Goal: Task Accomplishment & Management: Use online tool/utility

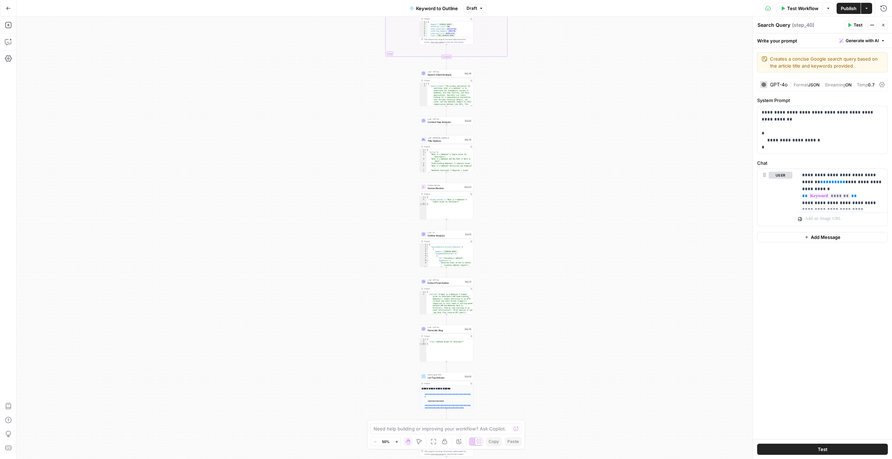
scroll to position [978, 0]
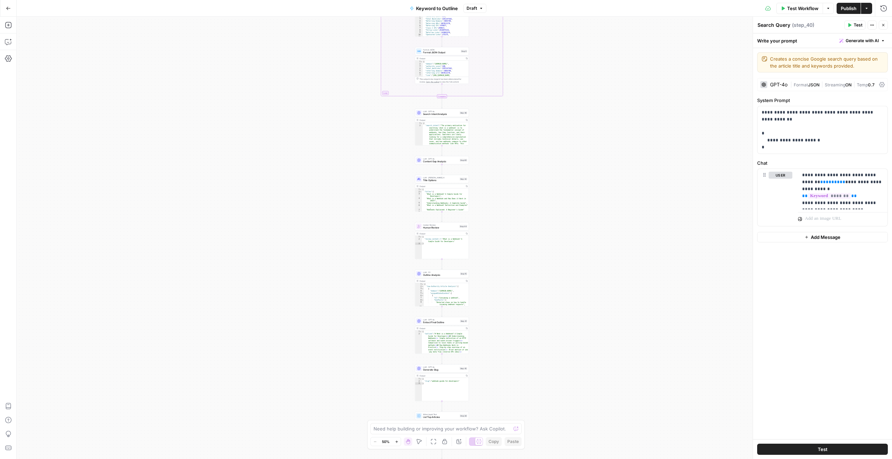
click at [533, 31] on div "**********" at bounding box center [455, 238] width 876 height 443
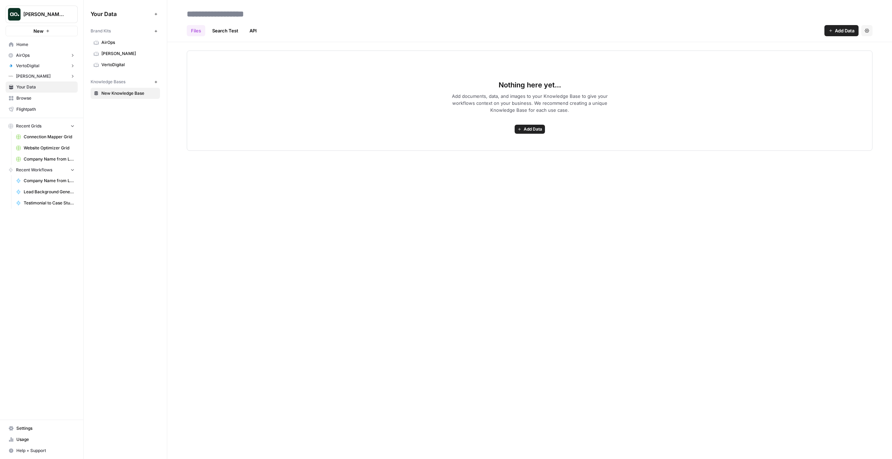
click at [154, 32] on icon "button" at bounding box center [156, 31] width 4 height 4
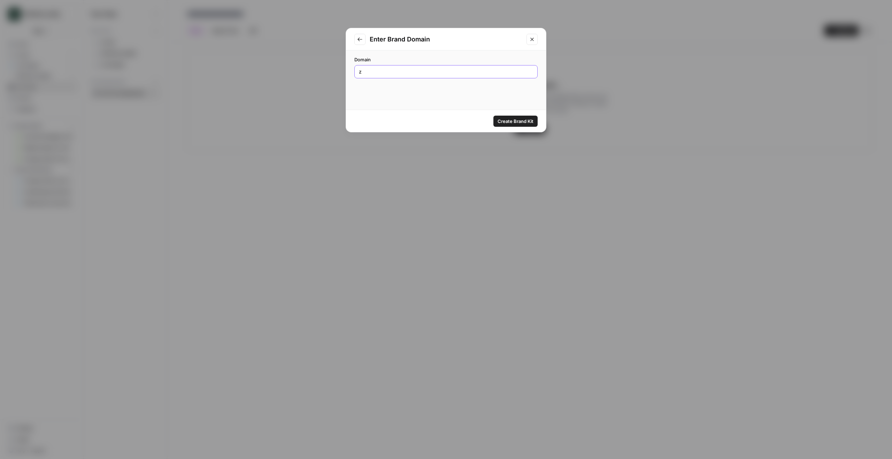
click at [390, 70] on input "z" at bounding box center [446, 71] width 174 height 7
type input "zenbusiness.com"
click button "Create Brand Kit" at bounding box center [516, 121] width 44 height 11
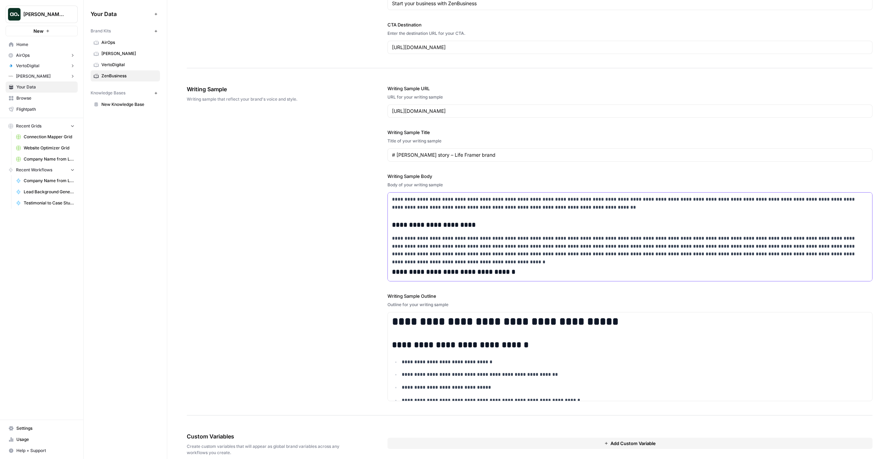
click at [571, 261] on div "**********" at bounding box center [630, 242] width 484 height 99
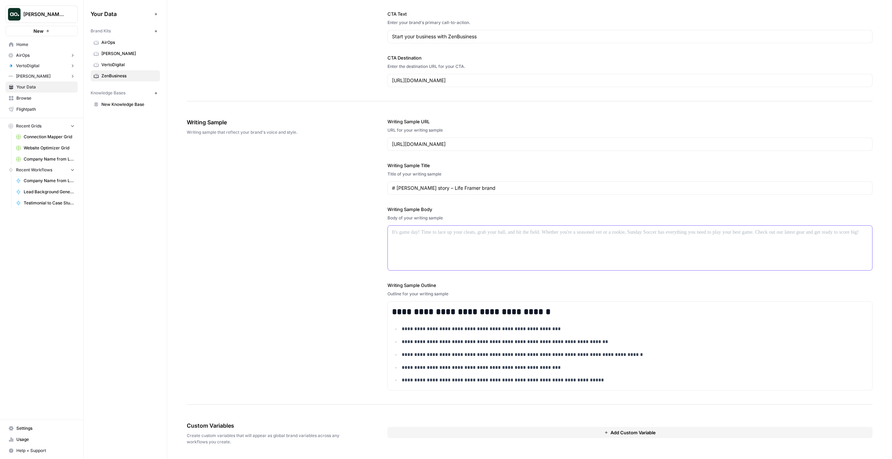
scroll to position [175, 0]
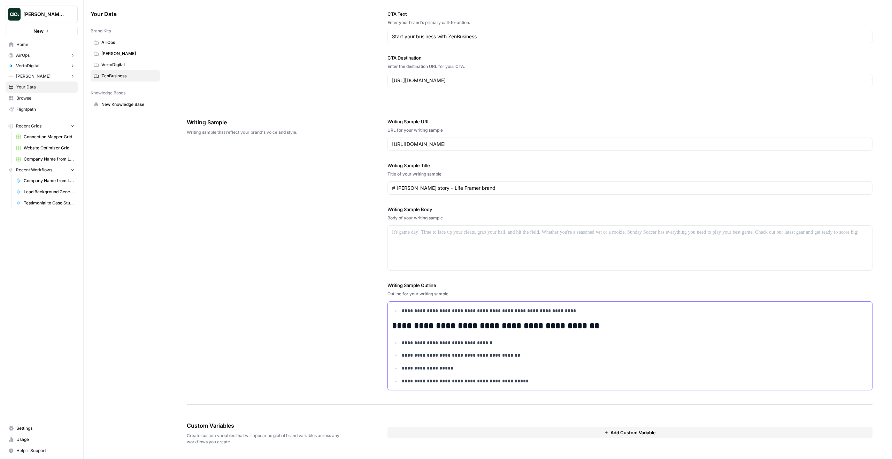
click at [531, 328] on h2 "**********" at bounding box center [630, 326] width 476 height 10
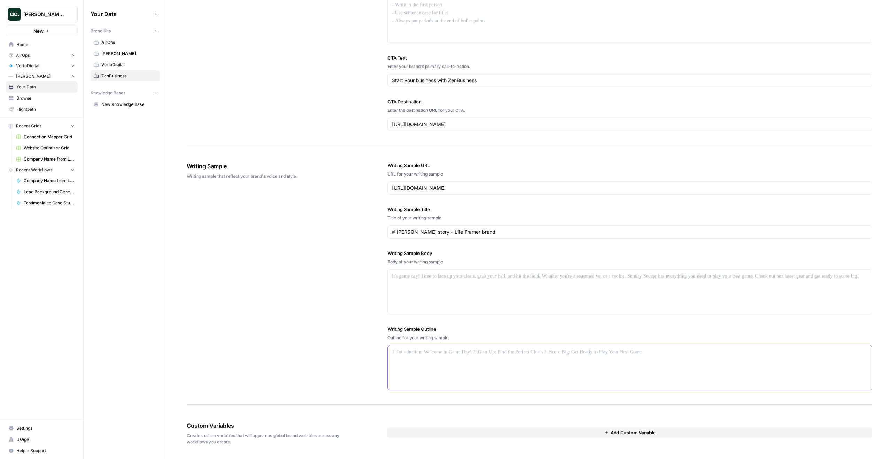
scroll to position [619, 0]
click at [534, 316] on div "Writing Sample URL URL for your writing sample https://www.zenbusiness.com/blog…" at bounding box center [630, 276] width 485 height 257
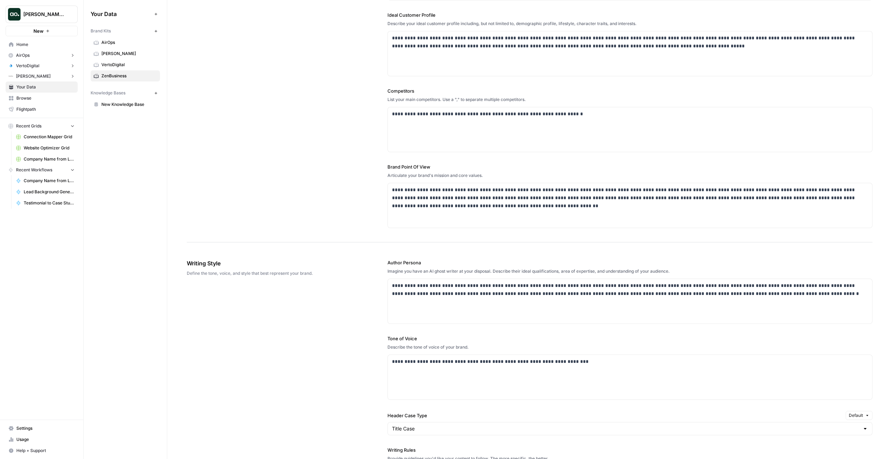
scroll to position [0, 0]
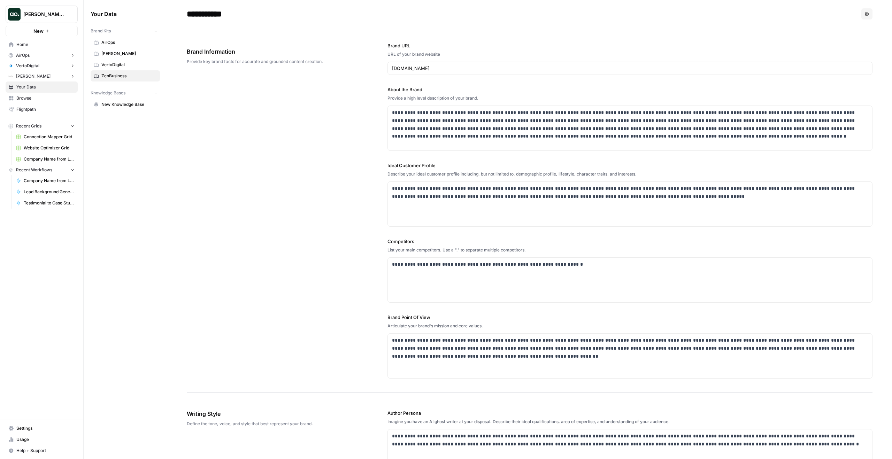
click at [47, 96] on span "Browse" at bounding box center [45, 98] width 58 height 6
click at [45, 17] on span "Mike Kenler's Workspace" at bounding box center [44, 14] width 42 height 7
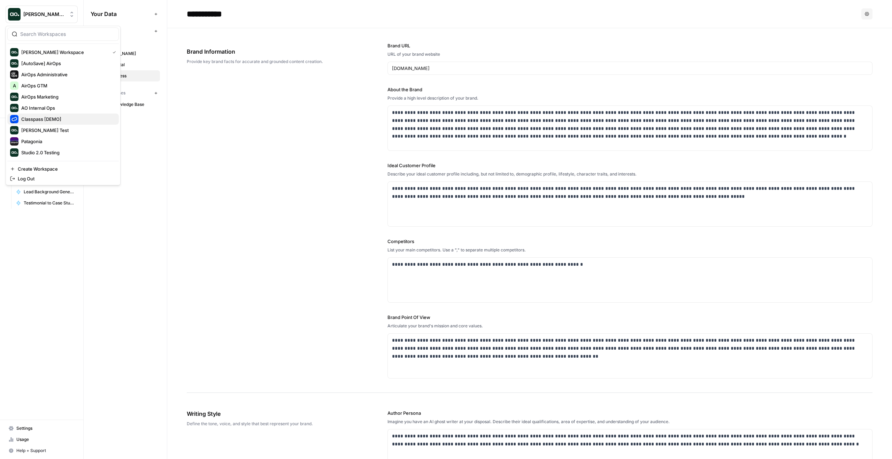
scroll to position [11, 0]
click at [62, 85] on span "AirOps Marketing" at bounding box center [67, 85] width 92 height 7
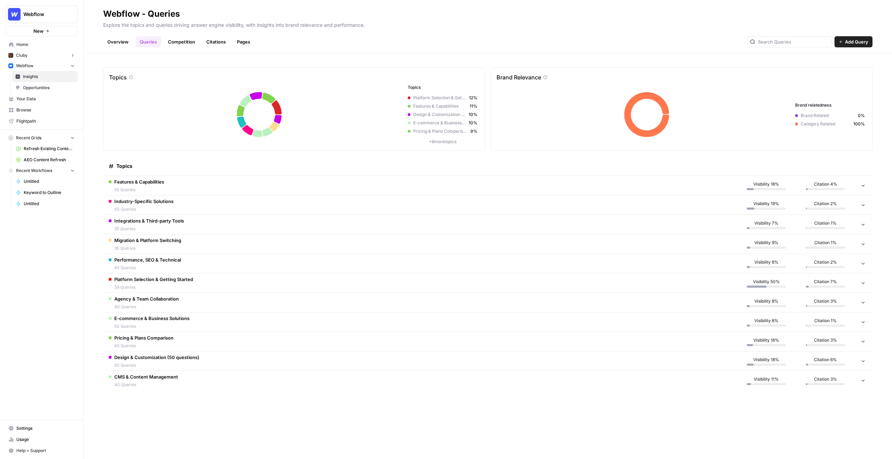
click at [38, 66] on button "Webflow" at bounding box center [42, 66] width 72 height 10
click at [38, 73] on link "Insights" at bounding box center [45, 76] width 66 height 11
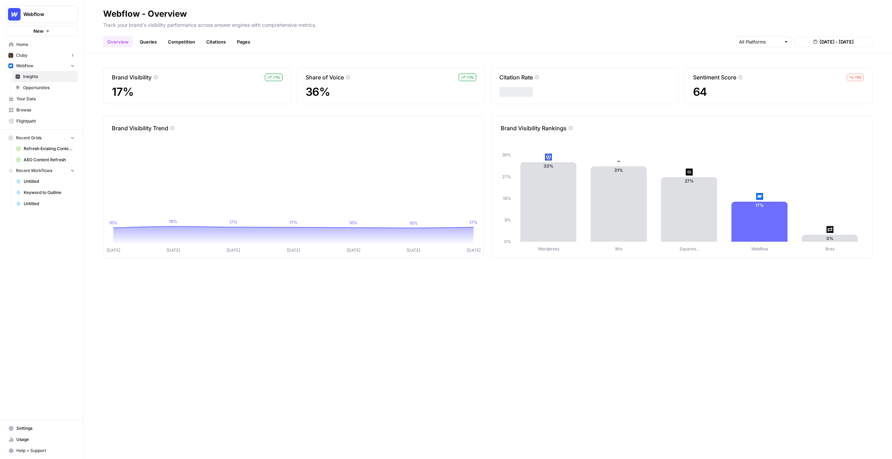
click at [156, 41] on link "Queries" at bounding box center [148, 41] width 25 height 11
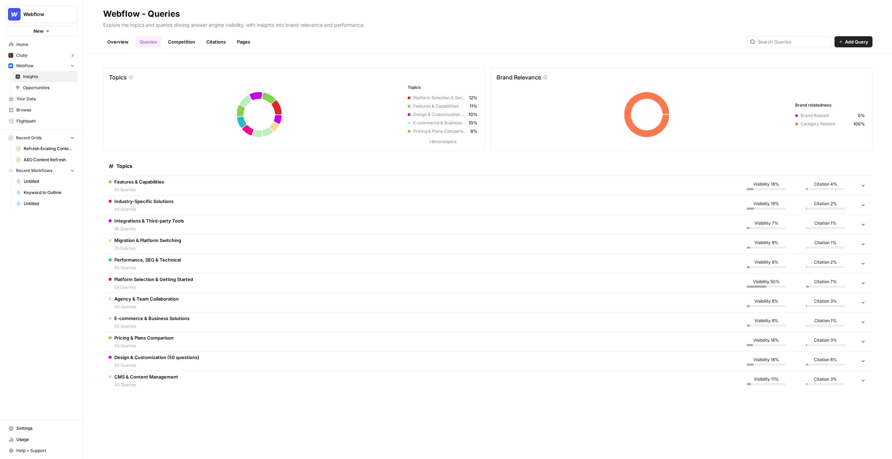
click at [242, 187] on td "Features & Capabilities 55 Queries" at bounding box center [420, 185] width 634 height 19
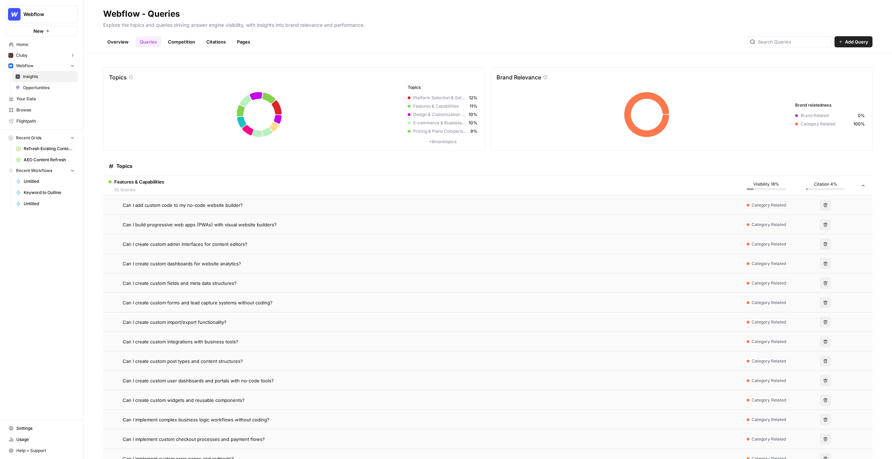
click at [242, 189] on td "Features & Capabilities 55 Queries" at bounding box center [420, 185] width 634 height 19
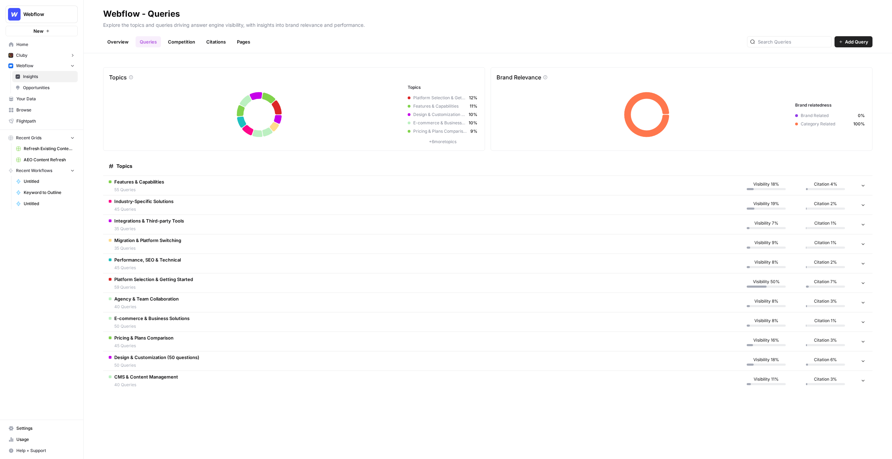
click at [186, 39] on link "Competition" at bounding box center [182, 41] width 36 height 11
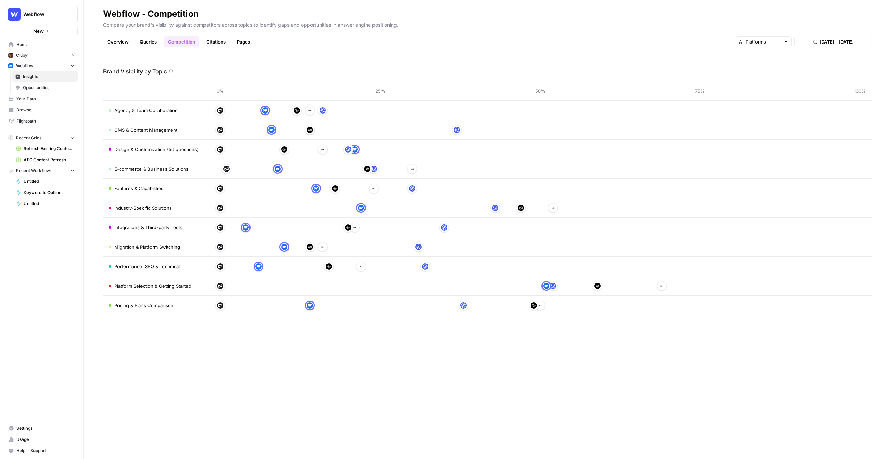
click at [202, 40] on link "Citations" at bounding box center [216, 41] width 28 height 11
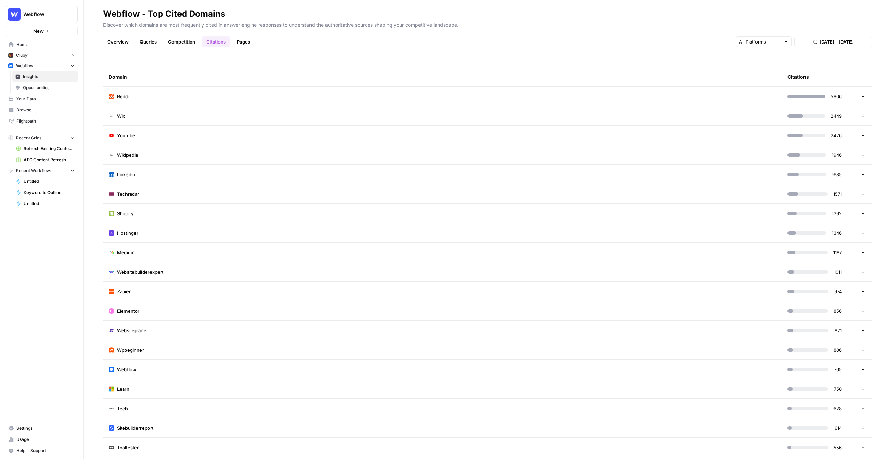
click at [245, 40] on link "Pages" at bounding box center [244, 41] width 22 height 11
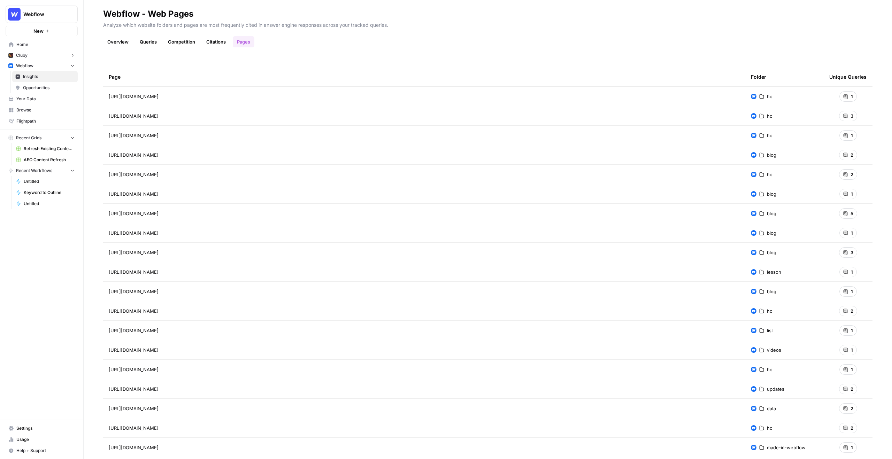
click at [114, 41] on link "Overview" at bounding box center [118, 41] width 30 height 11
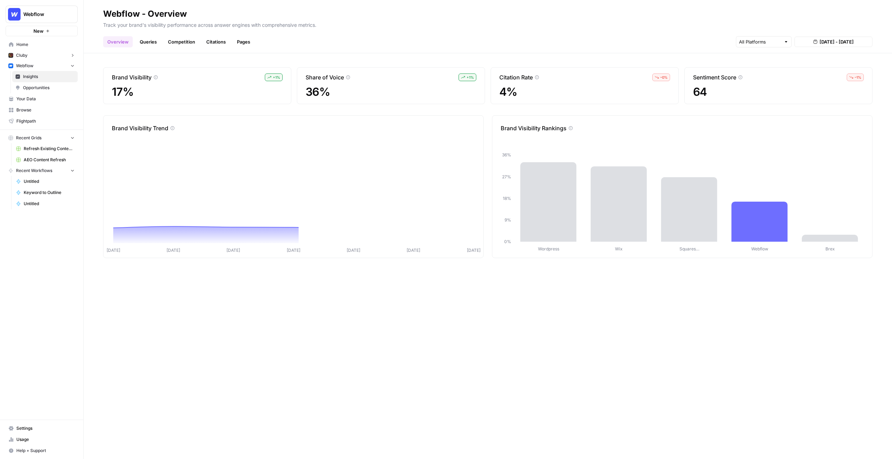
click at [48, 90] on span "Opportunities" at bounding box center [49, 88] width 52 height 6
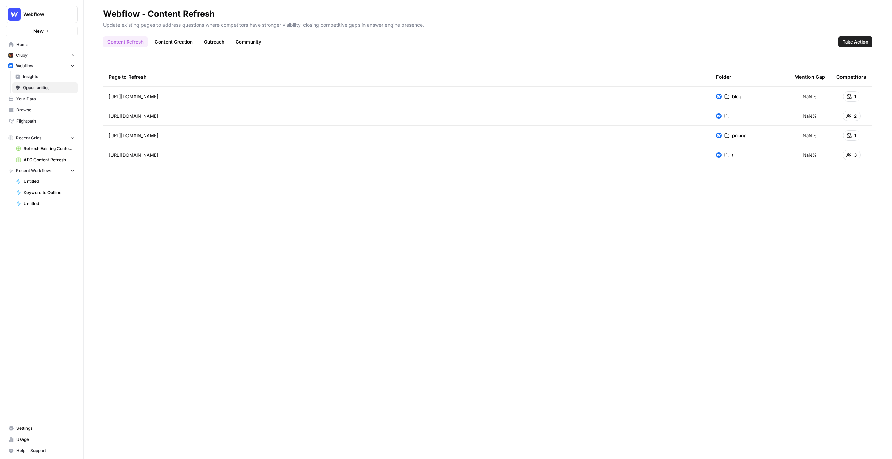
click at [812, 99] on span "NaN%" at bounding box center [810, 96] width 14 height 7
click at [188, 40] on link "Content Creation" at bounding box center [174, 41] width 46 height 11
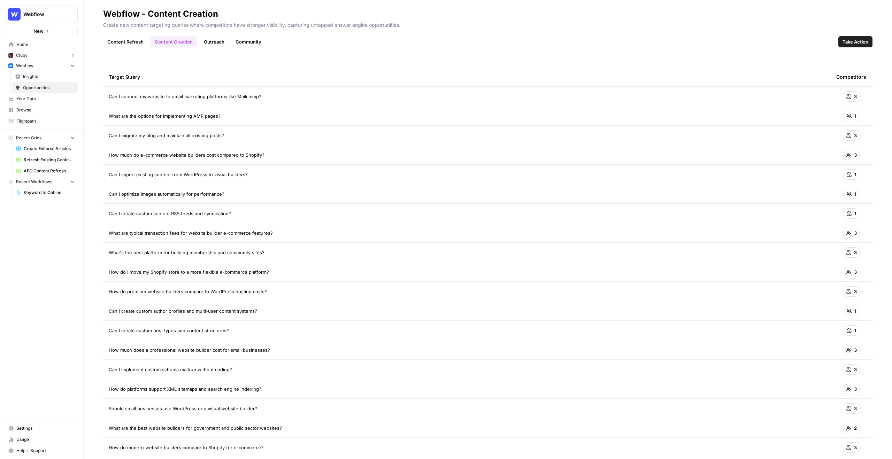
click at [130, 40] on link "Content Refresh" at bounding box center [125, 41] width 45 height 11
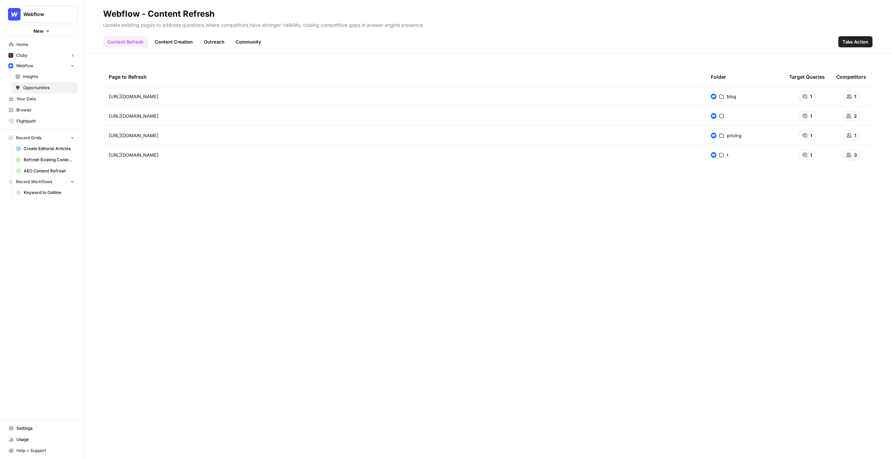
click at [47, 75] on span "Insights" at bounding box center [49, 77] width 52 height 6
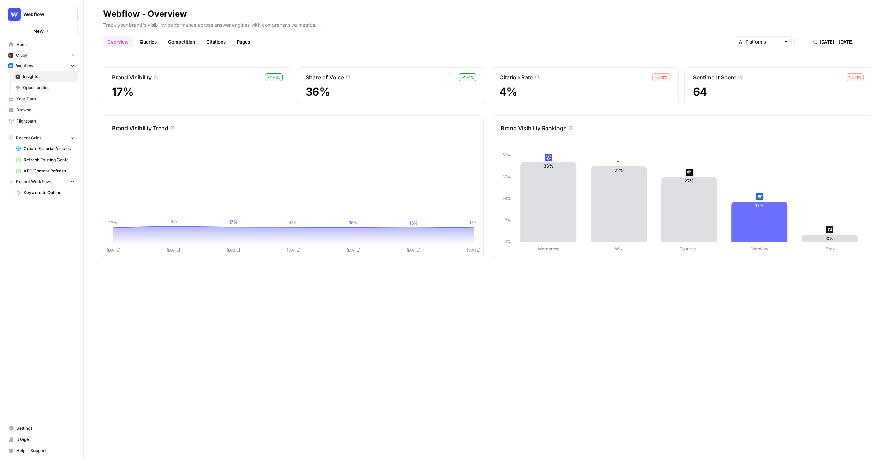
click at [50, 85] on span "Opportunities" at bounding box center [49, 88] width 52 height 6
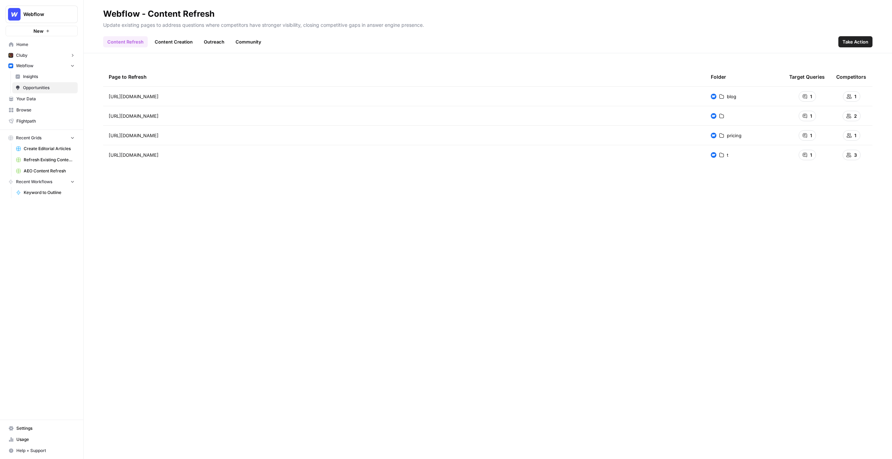
click at [867, 39] on span "Take Action" at bounding box center [856, 41] width 26 height 7
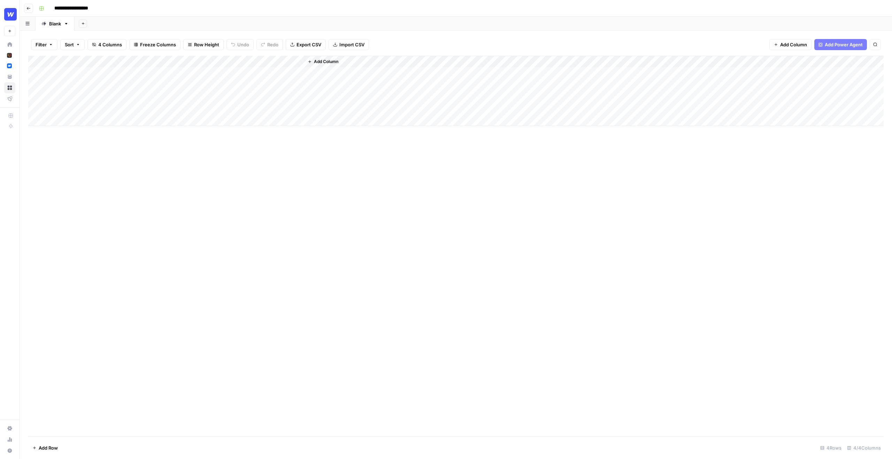
click at [226, 62] on div "Add Column" at bounding box center [456, 91] width 856 height 70
click at [130, 150] on div "Add Column" at bounding box center [456, 246] width 856 height 381
click at [209, 73] on div "Add Column" at bounding box center [456, 91] width 856 height 70
click at [233, 73] on div "Add Column" at bounding box center [456, 91] width 856 height 70
click at [225, 62] on div "Add Column" at bounding box center [456, 91] width 856 height 70
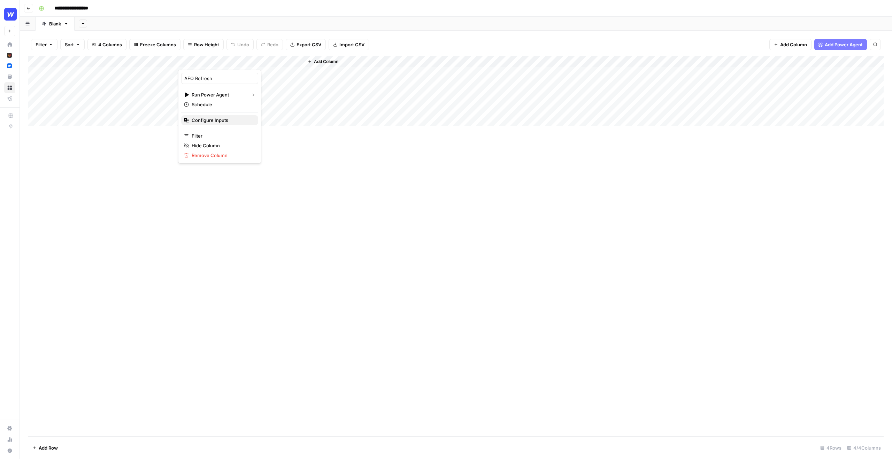
click at [223, 120] on span "Configure Inputs" at bounding box center [222, 120] width 61 height 7
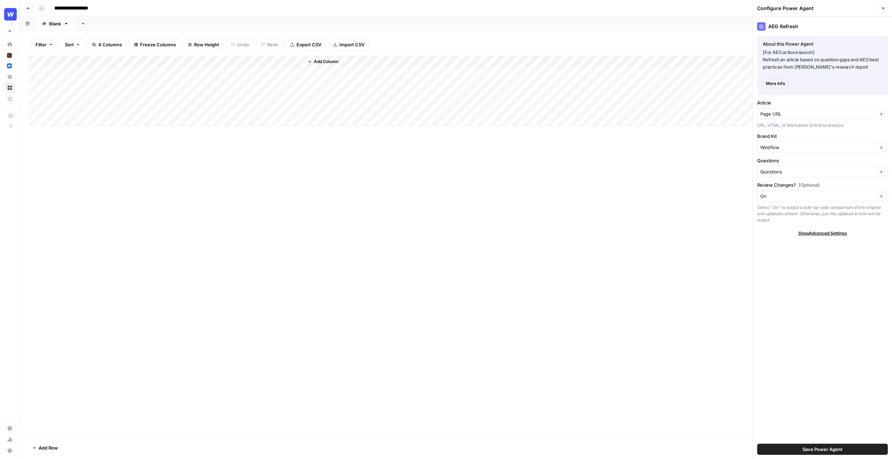
click at [884, 5] on button "Close" at bounding box center [883, 8] width 9 height 9
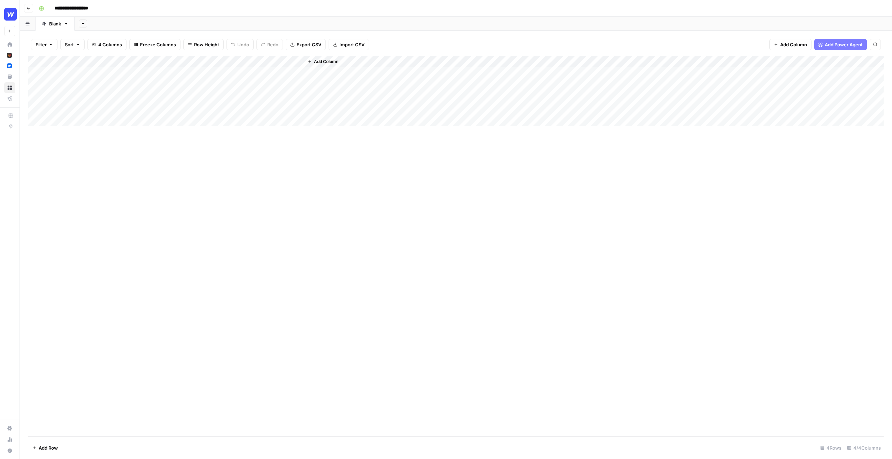
click at [225, 61] on div "Add Column" at bounding box center [456, 91] width 856 height 70
click at [297, 155] on div "Add Column" at bounding box center [456, 246] width 856 height 381
click at [290, 170] on div "Add Column" at bounding box center [456, 246] width 856 height 381
click at [29, 6] on button "Go back" at bounding box center [28, 8] width 9 height 9
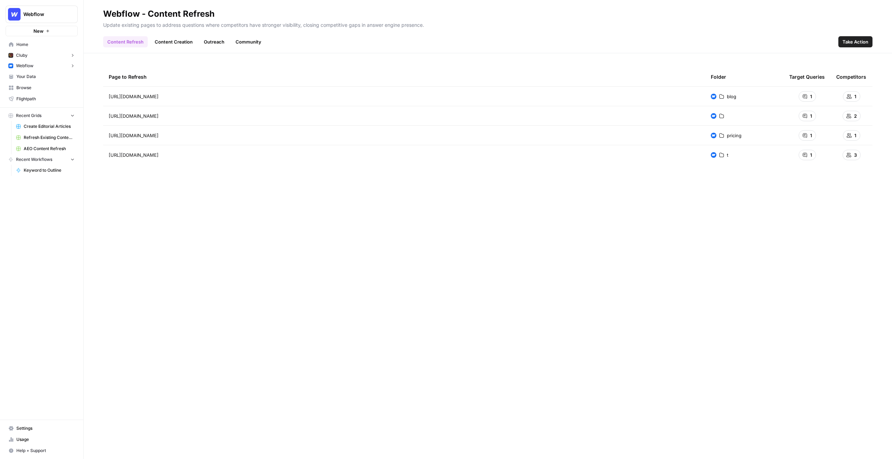
click at [217, 42] on link "Outreach" at bounding box center [214, 41] width 29 height 11
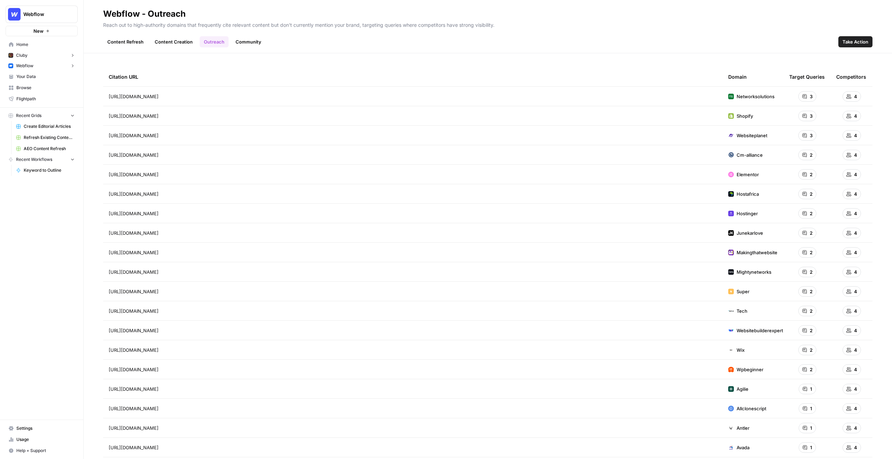
click at [246, 41] on link "Community" at bounding box center [248, 41] width 34 height 11
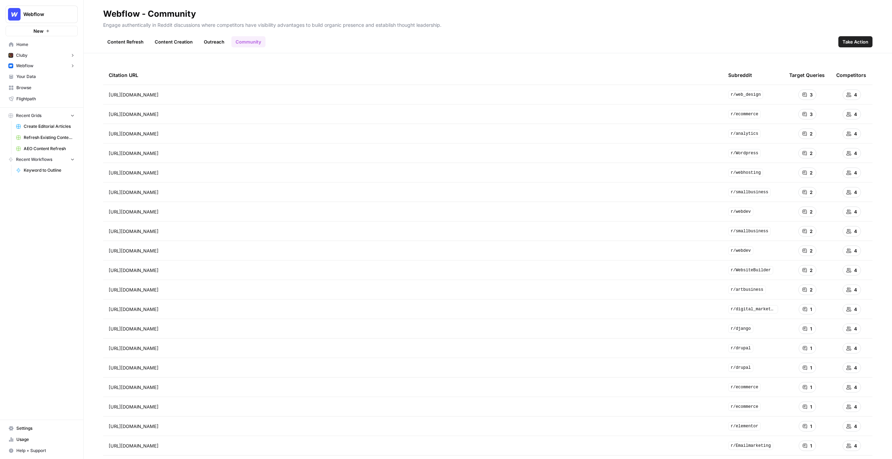
click at [122, 45] on link "Content Refresh" at bounding box center [125, 41] width 45 height 11
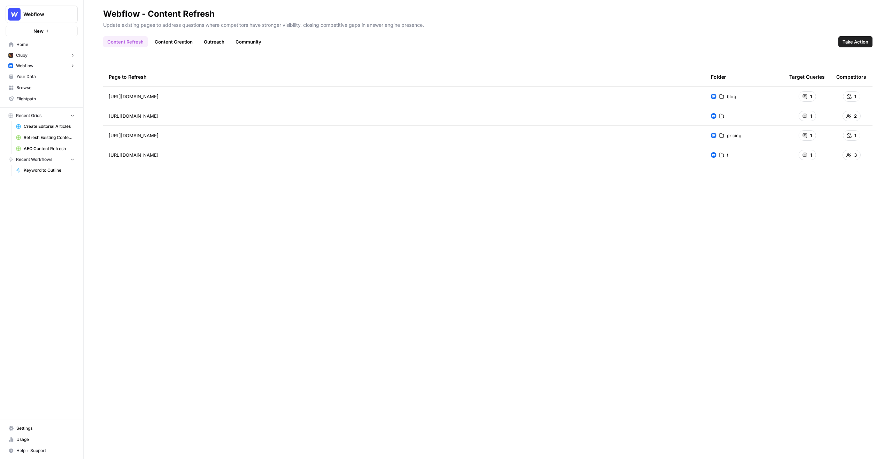
click at [42, 64] on button "Webflow" at bounding box center [42, 66] width 72 height 10
click at [44, 75] on span "Insights" at bounding box center [49, 77] width 52 height 6
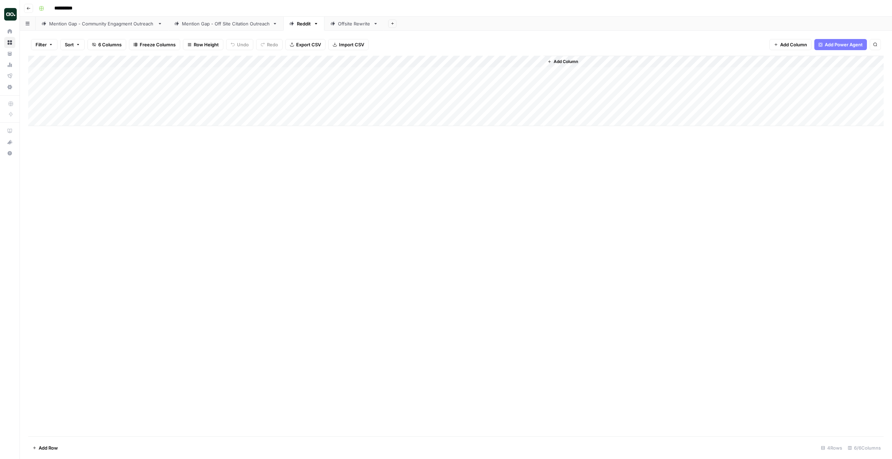
click at [250, 25] on div "Mention Gap - Off Site Citation Outreach" at bounding box center [226, 23] width 88 height 7
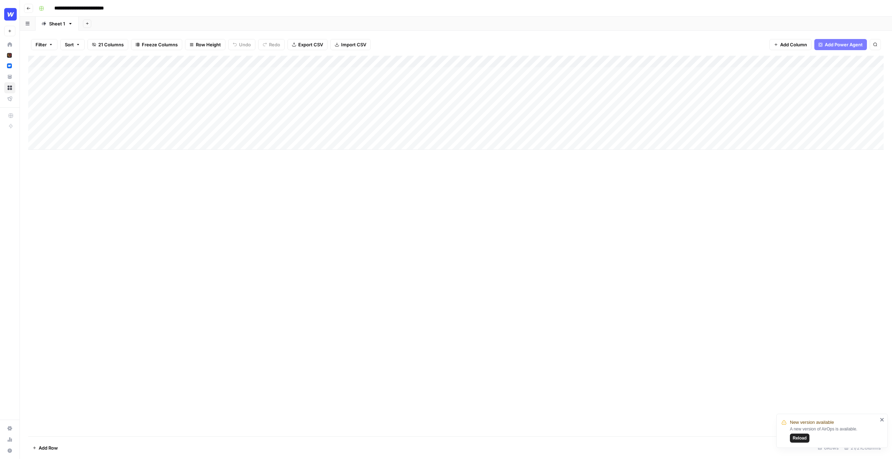
click at [469, 61] on div "Add Column" at bounding box center [456, 103] width 856 height 94
click at [471, 44] on div "Filter Sort 21 Columns Freeze Columns Row Height Undo Redo Export CSV Import CS…" at bounding box center [456, 44] width 856 height 22
click at [538, 71] on div "Add Column" at bounding box center [456, 103] width 856 height 94
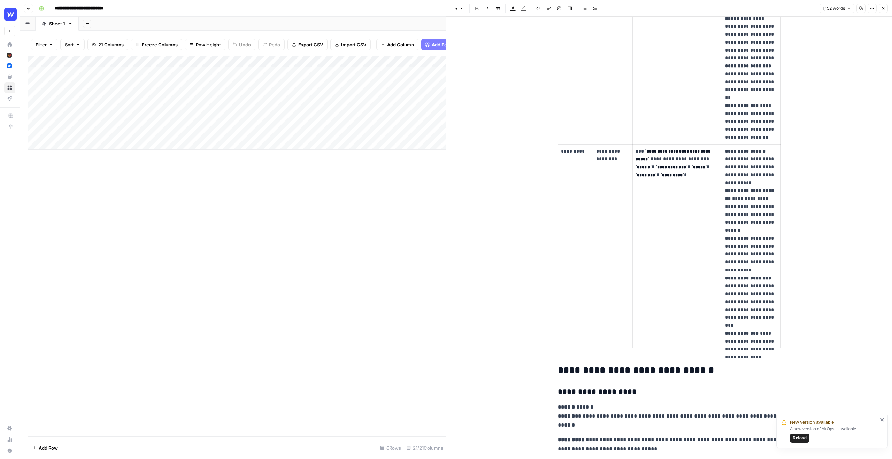
scroll to position [971, 0]
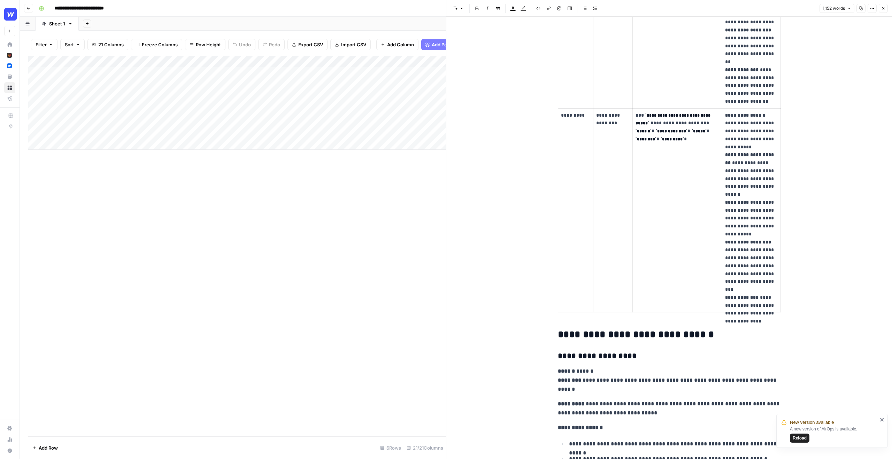
click at [373, 223] on div "Add Column" at bounding box center [237, 246] width 418 height 381
click at [884, 8] on icon "button" at bounding box center [883, 8] width 4 height 4
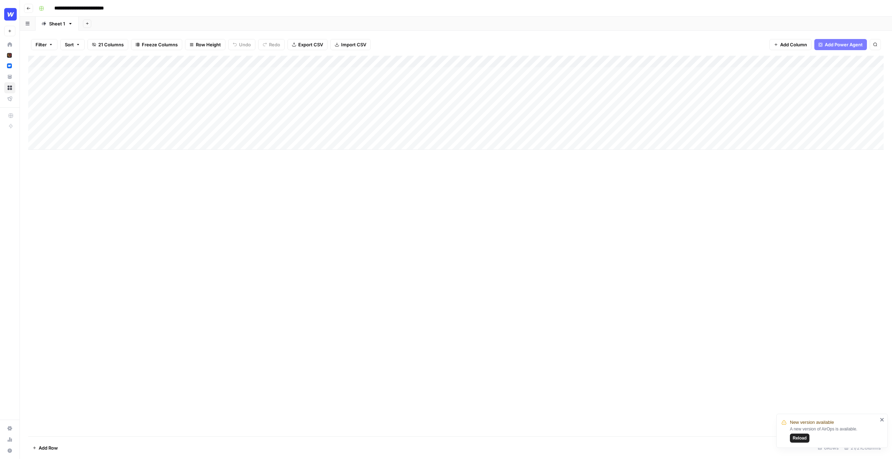
click at [477, 60] on div "Add Column" at bounding box center [456, 103] width 856 height 94
click at [524, 174] on div "Add Column" at bounding box center [456, 246] width 856 height 381
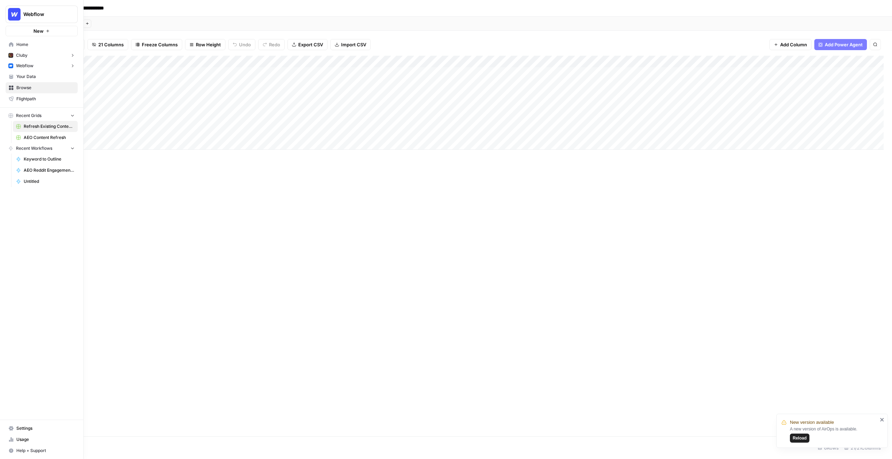
click at [28, 90] on span "Browse" at bounding box center [45, 88] width 58 height 6
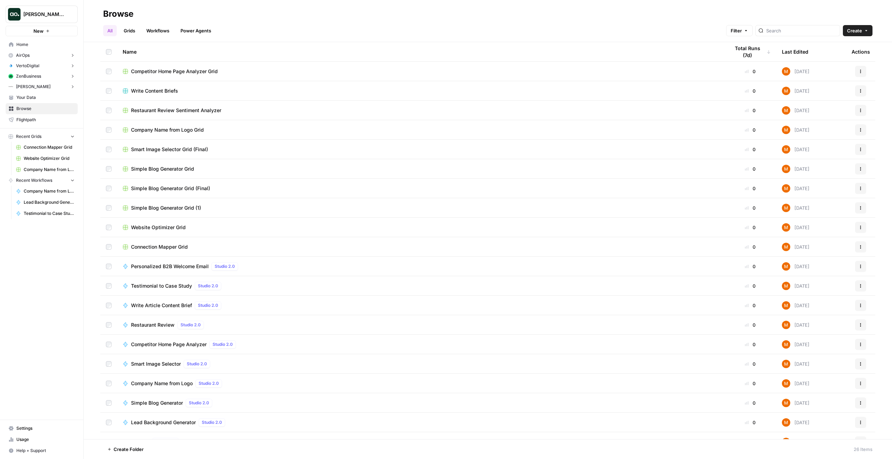
click at [241, 43] on div "Name" at bounding box center [421, 51] width 596 height 19
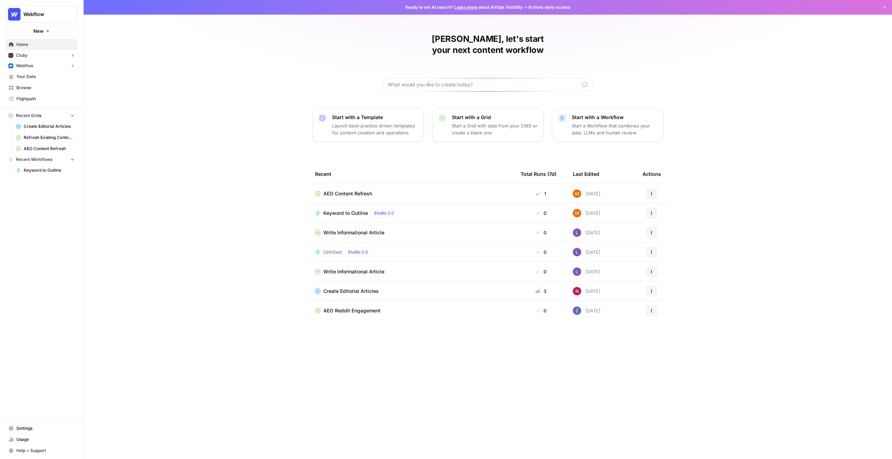
click at [54, 89] on span "Browse" at bounding box center [45, 88] width 58 height 6
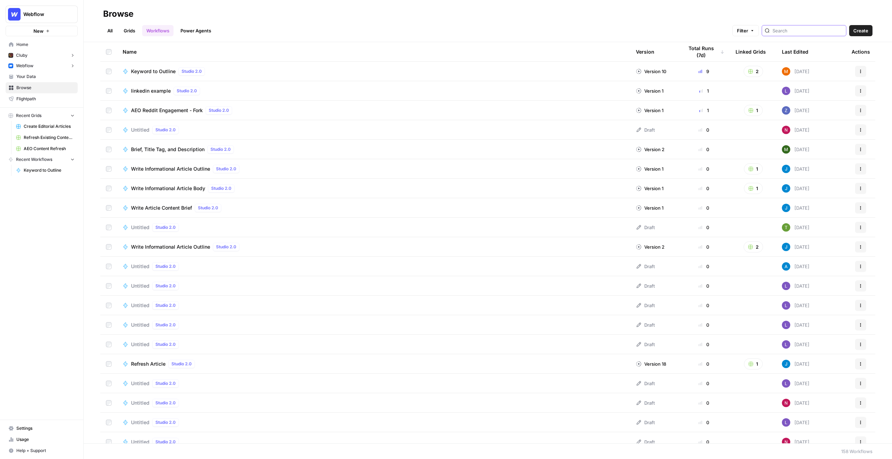
click at [806, 28] on input "search" at bounding box center [808, 30] width 71 height 7
type input "Content Ref"
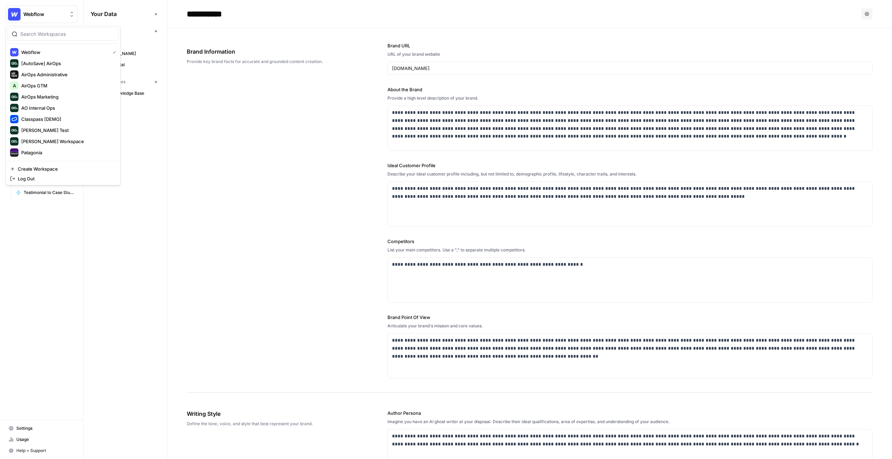
click at [61, 8] on button "Webflow" at bounding box center [42, 14] width 72 height 17
click at [59, 107] on span "AO Internal Ops" at bounding box center [67, 108] width 92 height 7
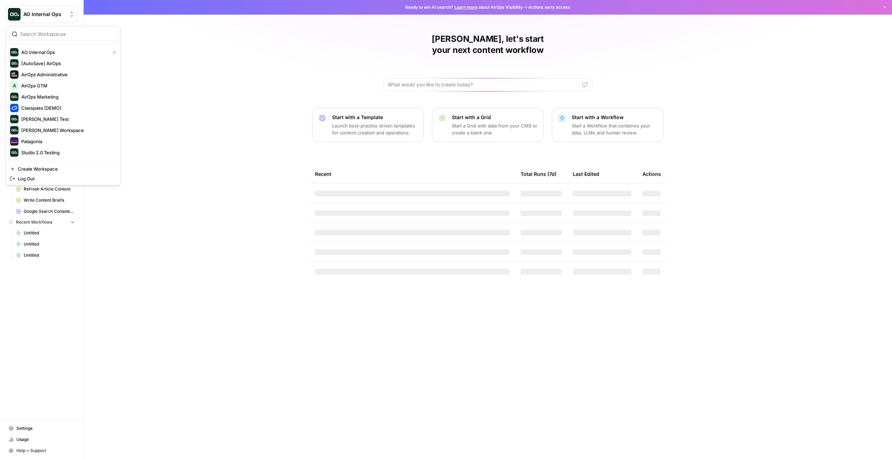
click at [46, 15] on span "AO Internal Ops" at bounding box center [44, 14] width 42 height 7
click at [53, 99] on span "AirOps Marketing" at bounding box center [67, 96] width 92 height 7
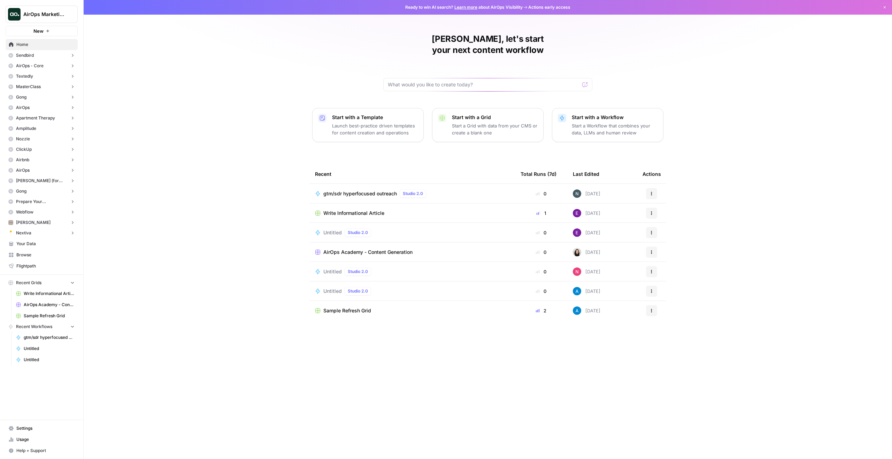
click at [47, 258] on span "Browse" at bounding box center [45, 255] width 58 height 6
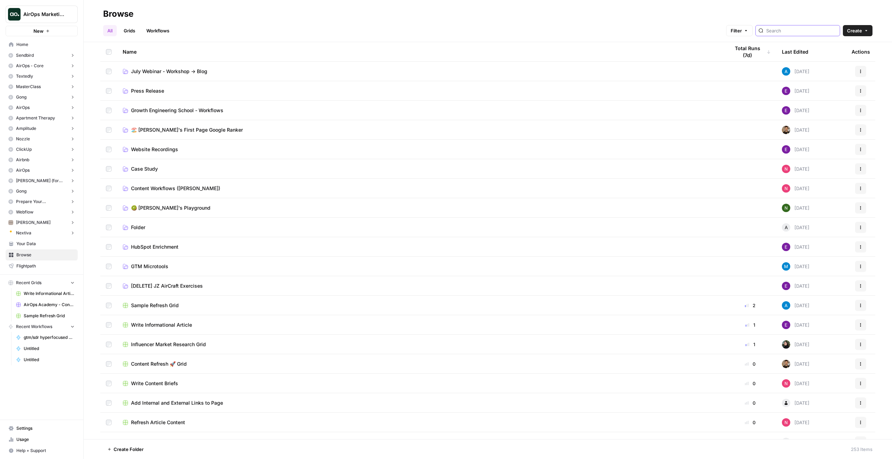
click at [799, 28] on input "search" at bounding box center [801, 30] width 71 height 7
type input "B"
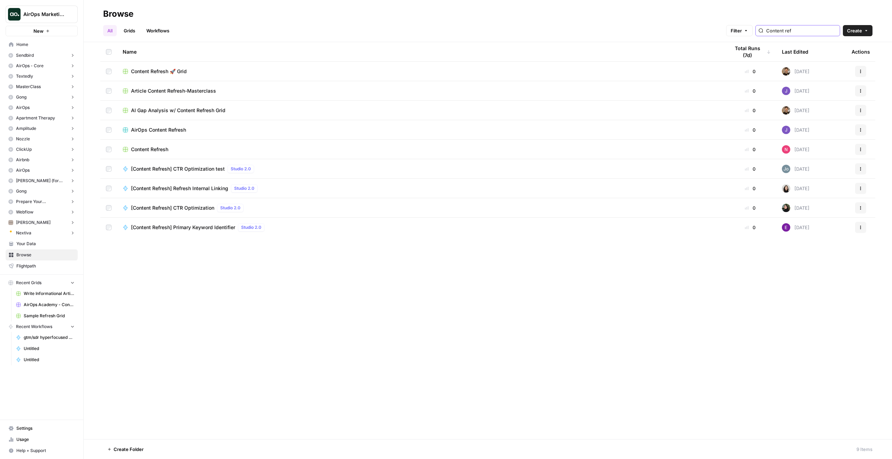
type input "Content ref"
click at [45, 12] on span "AirOps Marketing" at bounding box center [44, 14] width 42 height 7
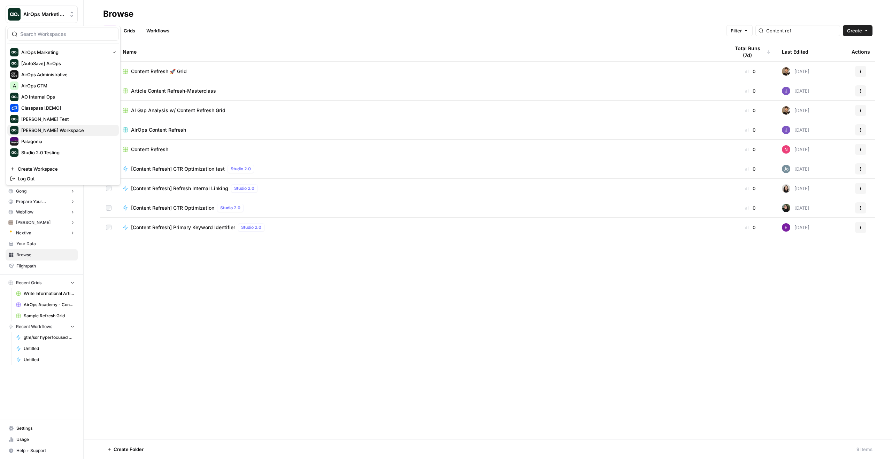
click at [62, 131] on span "Mike Kenler's Workspace" at bounding box center [67, 130] width 92 height 7
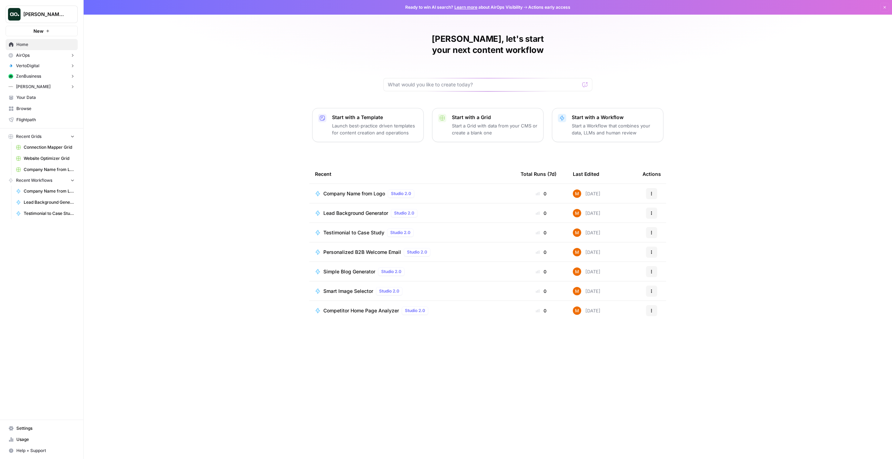
click at [47, 77] on button "ZenBusiness" at bounding box center [42, 76] width 72 height 10
click at [51, 88] on span "Insights" at bounding box center [49, 87] width 52 height 6
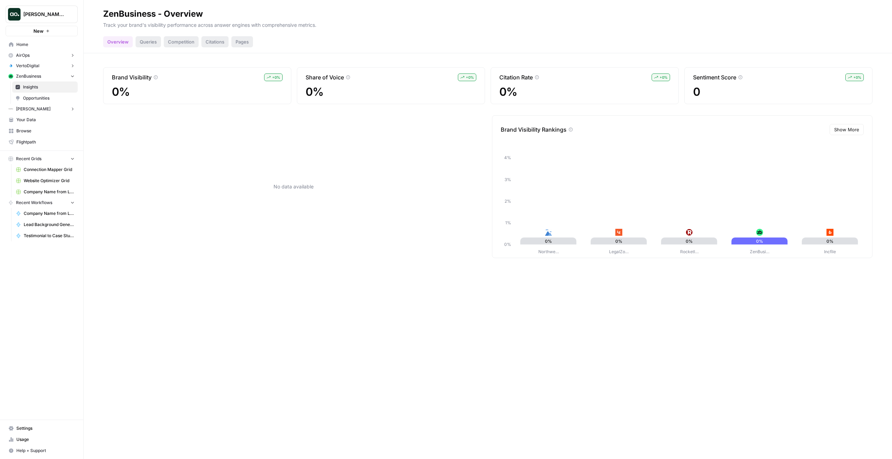
click at [42, 133] on span "Browse" at bounding box center [45, 131] width 58 height 6
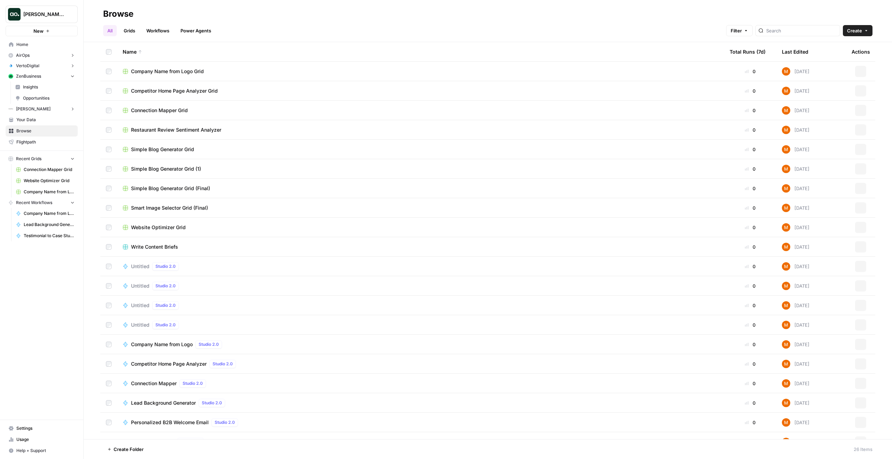
click at [42, 124] on link "Your Data" at bounding box center [42, 119] width 72 height 11
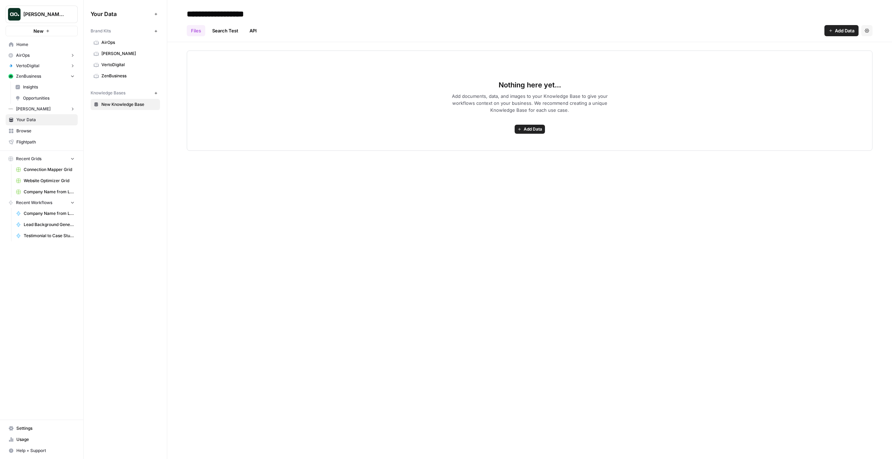
click at [107, 71] on link "ZenBusiness" at bounding box center [125, 75] width 69 height 11
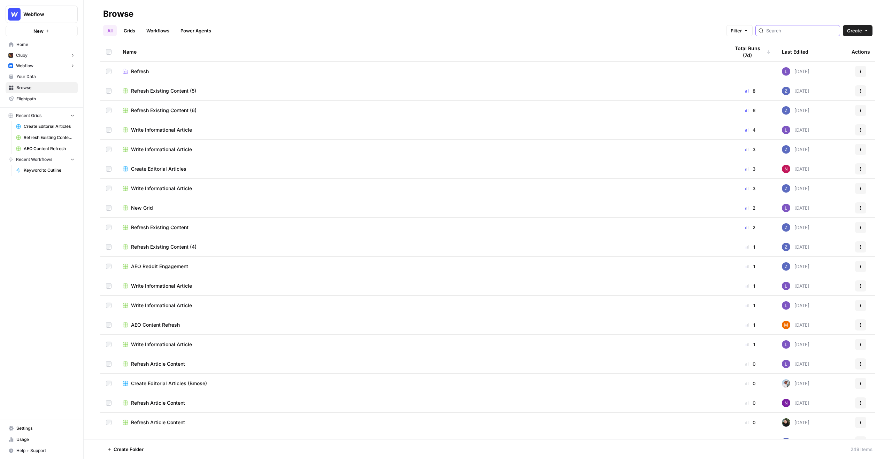
click at [792, 32] on input "search" at bounding box center [801, 30] width 71 height 7
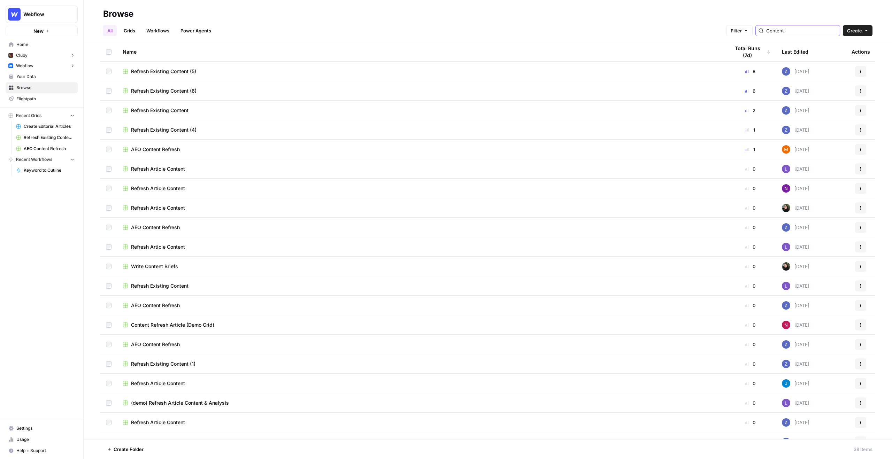
type input "Content"
click at [264, 92] on div "Refresh Existing Content (6)" at bounding box center [421, 90] width 596 height 7
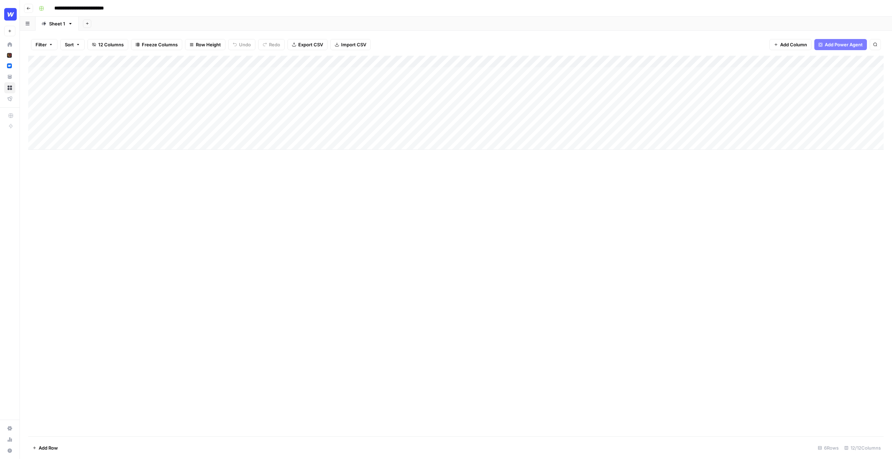
click at [508, 74] on div "Add Column" at bounding box center [456, 103] width 856 height 94
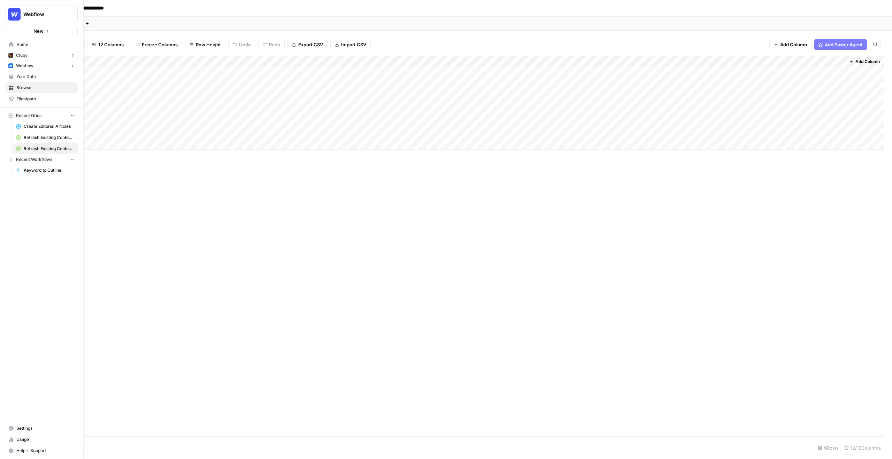
click at [20, 87] on span "Browse" at bounding box center [45, 88] width 58 height 6
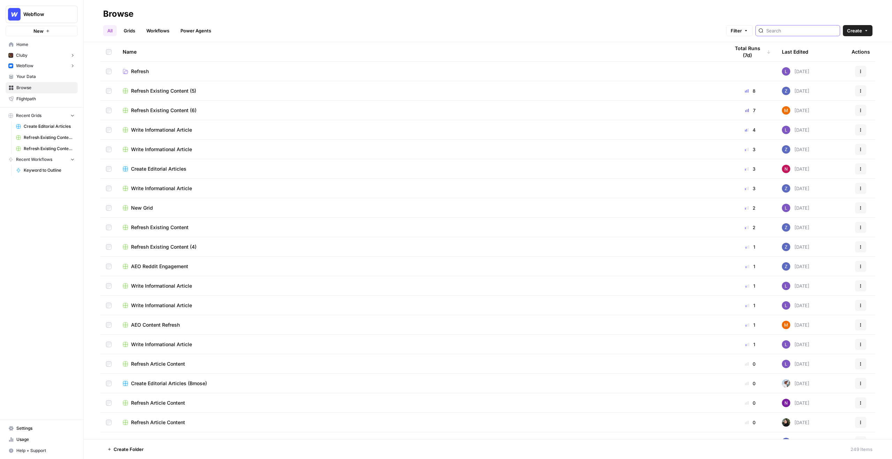
click at [815, 31] on input "search" at bounding box center [801, 30] width 71 height 7
type input "Refresh"
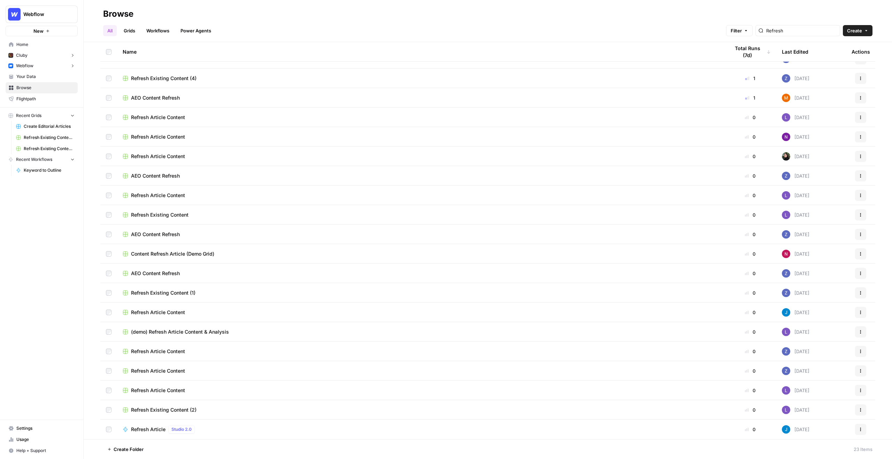
click at [221, 253] on div "Content Refresh Article (Demo Grid)" at bounding box center [421, 254] width 596 height 7
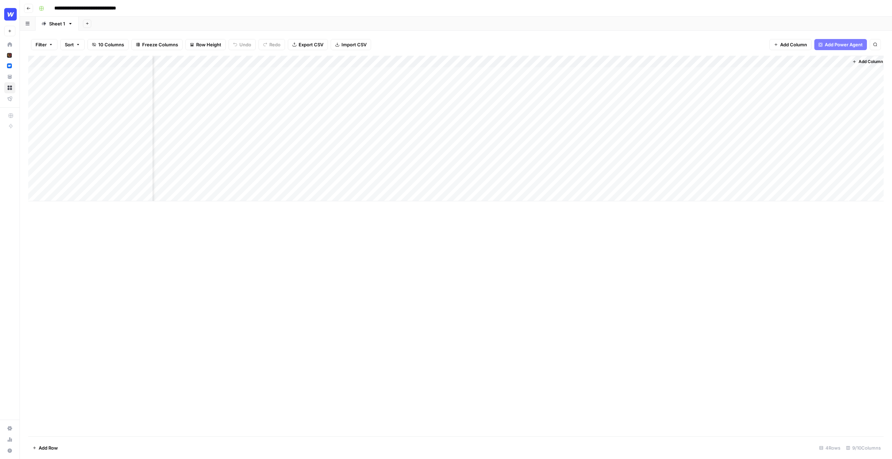
scroll to position [0, 42]
click at [645, 72] on div "Add Column" at bounding box center [456, 129] width 856 height 146
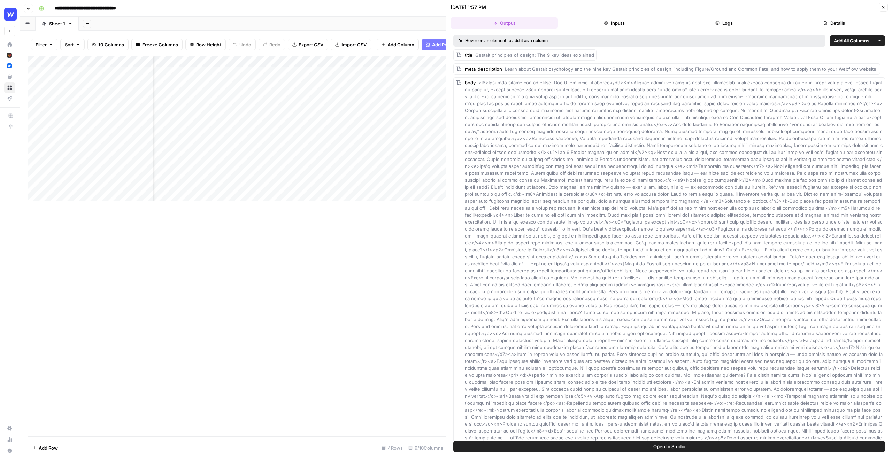
click at [885, 8] on icon "button" at bounding box center [883, 7] width 4 height 4
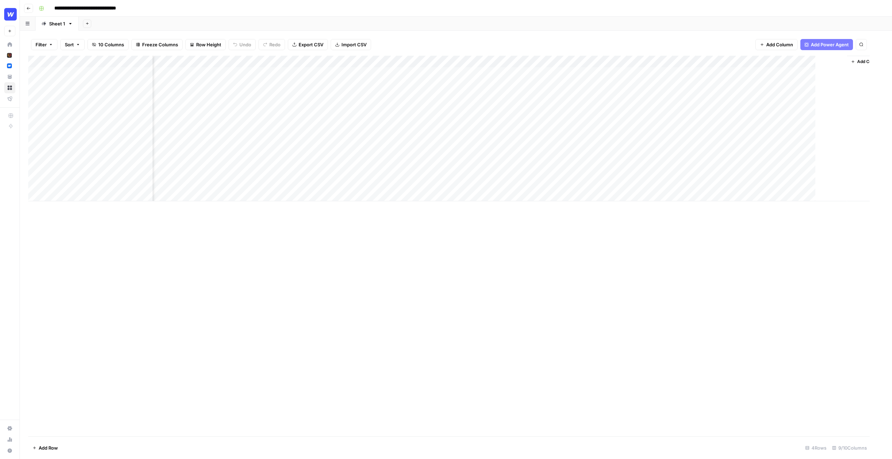
scroll to position [0, 34]
click at [758, 73] on div "Add Column" at bounding box center [456, 129] width 856 height 146
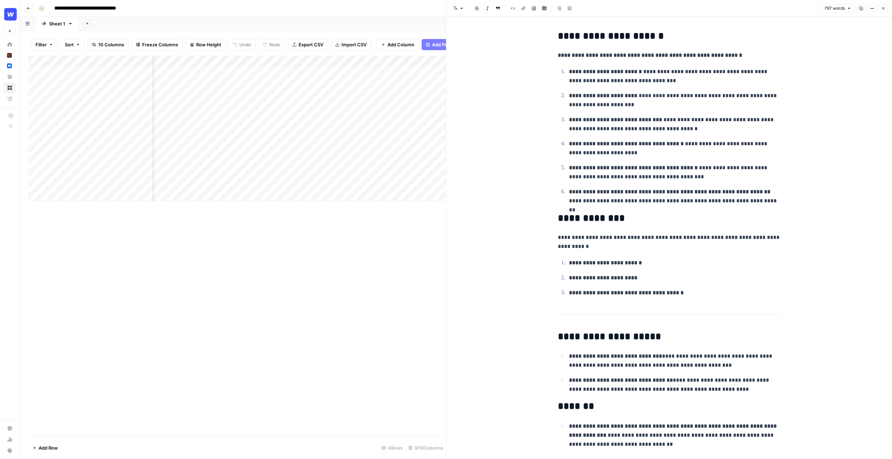
click at [881, 8] on icon "button" at bounding box center [883, 8] width 4 height 4
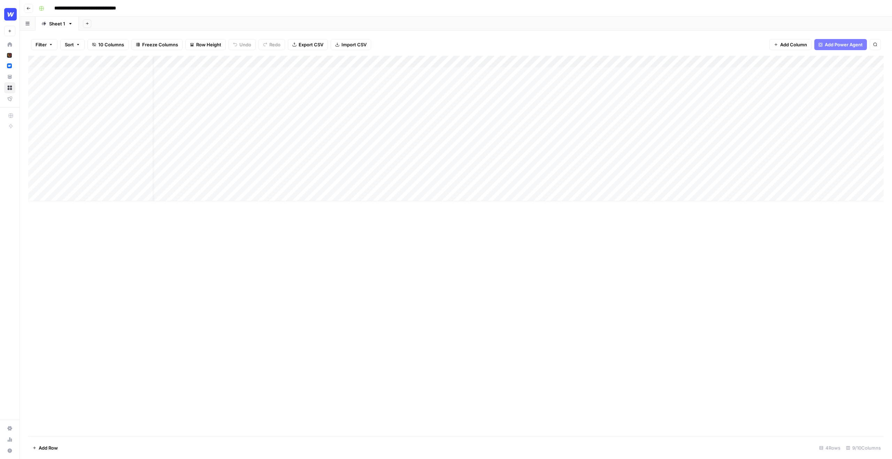
scroll to position [0, 42]
click at [820, 72] on div "Add Column" at bounding box center [456, 129] width 856 height 146
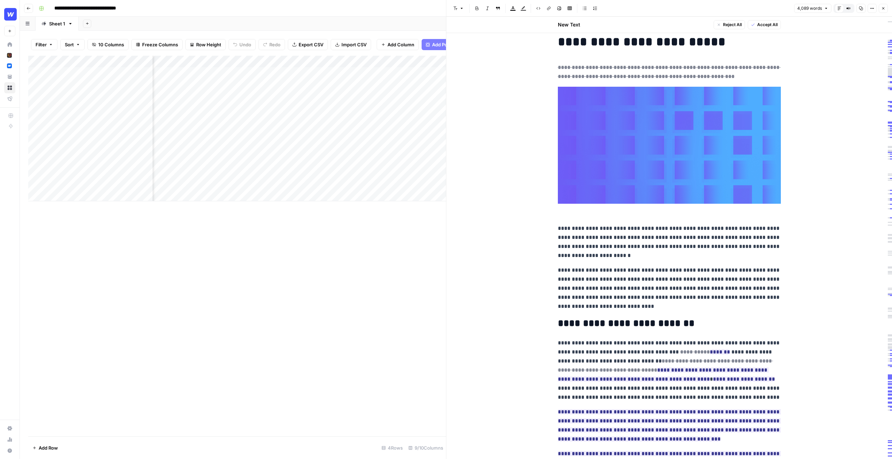
scroll to position [28, 0]
click at [885, 7] on icon "button" at bounding box center [883, 8] width 4 height 4
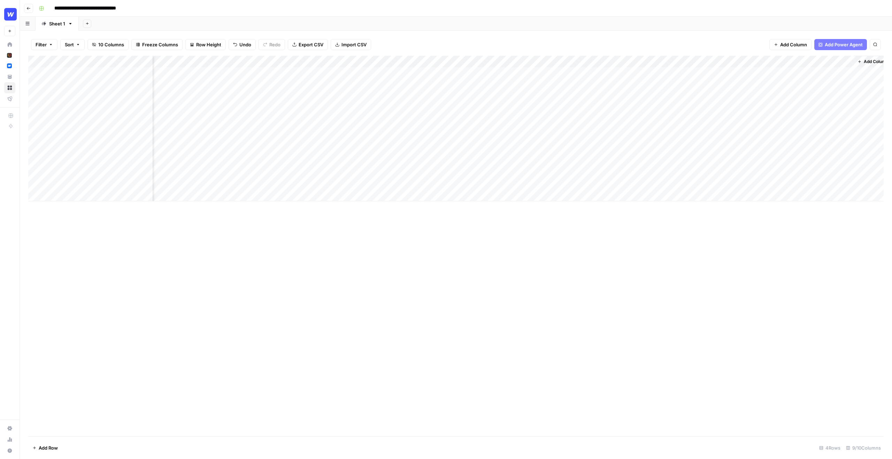
scroll to position [0, 34]
